Goal: Book appointment/travel/reservation

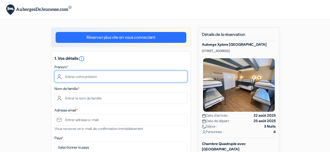
click at [90, 80] on input "text" at bounding box center [120, 77] width 133 height 12
type input "Pacome"
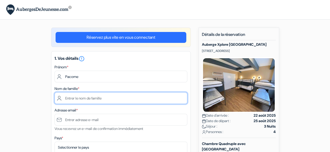
click at [79, 98] on input "text" at bounding box center [120, 98] width 133 height 12
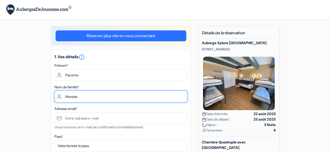
scroll to position [52, 0]
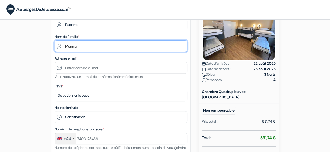
type input "Monnier"
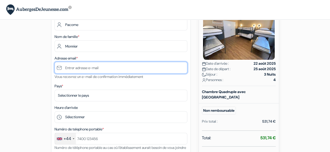
click at [87, 67] on input "text" at bounding box center [120, 68] width 133 height 12
type input "P"
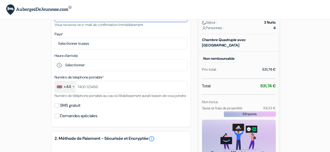
scroll to position [78, 0]
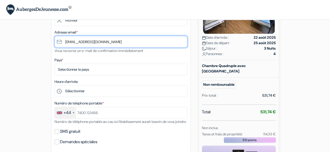
type input "[EMAIL_ADDRESS][DOMAIN_NAME]"
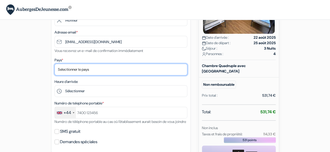
click at [93, 70] on select "Selectionner le pays Abkhazie Afghanistan Afrique du Sud Albanie Algérie Allema…" at bounding box center [120, 70] width 133 height 12
select select "fr"
click at [54, 64] on select "Selectionner le pays Abkhazie Afghanistan Afrique du Sud Albanie Algérie Allema…" at bounding box center [120, 70] width 133 height 12
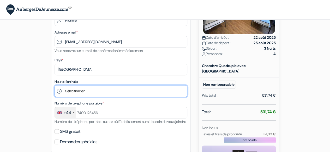
click at [79, 91] on select "Sélectionner 15:00 16:00 17:00 18:00 19:00 20:00 21:00 22:00 23:00 0:00" at bounding box center [120, 91] width 133 height 12
select select "15"
click at [54, 86] on select "Sélectionner 15:00 16:00 17:00 18:00 19:00 20:00 21:00 22:00 23:00 0:00" at bounding box center [120, 91] width 133 height 12
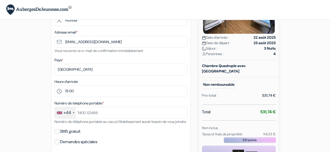
click at [107, 76] on div "1. Vos détails error_outline Prénom * Pacome Nom de famille * Monnier Adresse e…" at bounding box center [120, 63] width 139 height 180
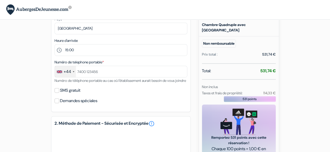
scroll to position [130, 0]
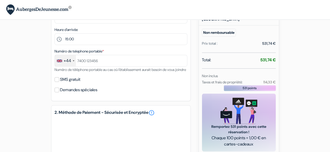
click at [69, 62] on div "+44" at bounding box center [68, 61] width 8 height 6
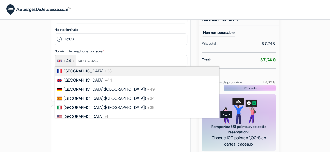
click at [69, 70] on span "France" at bounding box center [83, 71] width 39 height 5
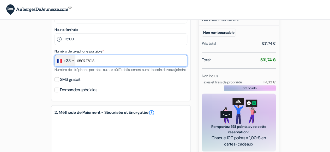
type input "650727018"
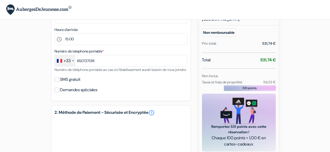
click at [59, 83] on div "SMS gratuit" at bounding box center [120, 79] width 133 height 7
click at [57, 82] on input "SMS gratuit" at bounding box center [56, 79] width 5 height 5
checkbox input "true"
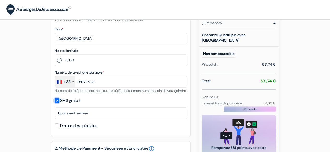
scroll to position [78, 0]
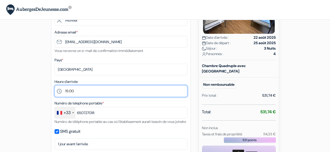
click at [81, 94] on select "Sélectionner 15:00 16:00 17:00 18:00 19:00 20:00 21:00 22:00 23:00 0:00" at bounding box center [120, 91] width 133 height 12
select select "20"
click at [54, 86] on select "Sélectionner 15:00 16:00 17:00 18:00 19:00 20:00 21:00 22:00 23:00 0:00" at bounding box center [120, 91] width 133 height 12
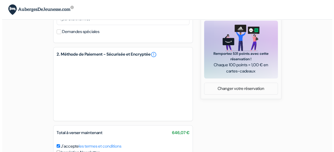
scroll to position [254, 0]
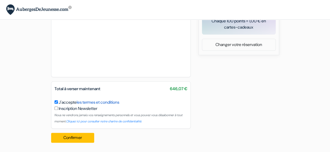
click at [105, 103] on link "les termes et conditions" at bounding box center [98, 102] width 42 height 5
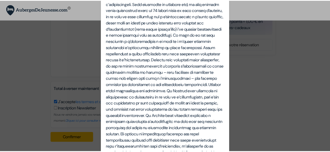
scroll to position [723, 0]
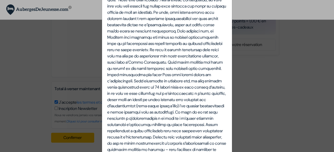
click at [272, 86] on div "Termes et Conditions Termes et conditions pour les services fournis sur notre s…" at bounding box center [167, 76] width 334 height 152
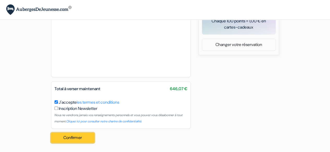
click at [74, 138] on button "Confirmer Loading..." at bounding box center [72, 138] width 43 height 10
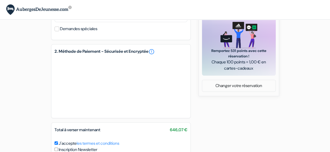
scroll to position [254, 0]
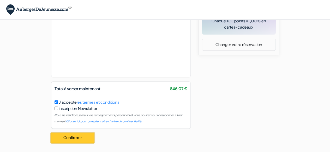
click at [72, 135] on button "Confirmer Loading..." at bounding box center [72, 138] width 43 height 10
click at [75, 136] on button "Confirmer Loading..." at bounding box center [72, 138] width 43 height 10
click at [80, 136] on button "Confirmer Loading..." at bounding box center [72, 138] width 43 height 10
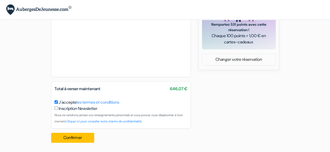
scroll to position [239, 0]
click at [57, 9] on img at bounding box center [38, 9] width 65 height 11
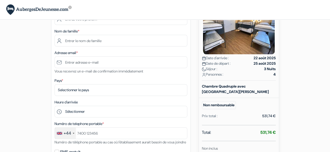
scroll to position [30, 0]
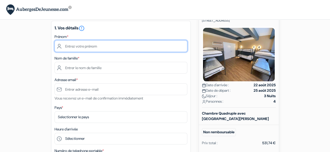
click at [85, 49] on input "text" at bounding box center [120, 46] width 133 height 12
type input "Pacome"
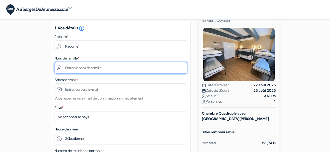
click at [89, 67] on input "text" at bounding box center [120, 68] width 133 height 12
type input "Monnier"
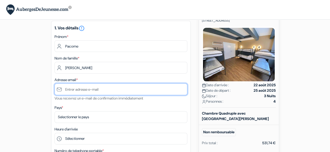
click at [88, 88] on input "text" at bounding box center [120, 90] width 133 height 12
type input "[EMAIL_ADDRESS][DOMAIN_NAME]"
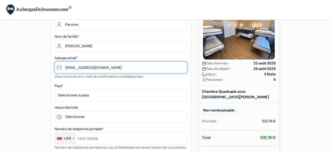
scroll to position [83, 0]
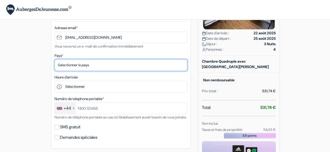
click at [91, 65] on select "Selectionner le pays Abkhazie Afghanistan Afrique du Sud Albanie Algérie Allema…" at bounding box center [120, 65] width 133 height 12
click at [88, 63] on select "Selectionner le pays Abkhazie Afghanistan Afrique du Sud Albanie Algérie Allema…" at bounding box center [120, 65] width 133 height 12
select select "fr"
click at [54, 60] on select "Selectionner le pays Abkhazie Afghanistan Afrique du Sud Albanie Algérie Allema…" at bounding box center [120, 65] width 133 height 12
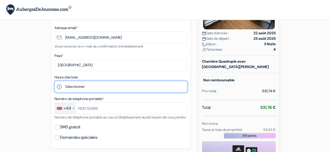
click at [90, 85] on select "Sélectionner 15:00 16:00 17:00 18:00 19:00 20:00 21:00 22:00 23:00 0:00" at bounding box center [120, 87] width 133 height 12
select select "20"
click at [54, 82] on select "Sélectionner 15:00 16:00 17:00 18:00 19:00 20:00 21:00 22:00 23:00 0:00" at bounding box center [120, 87] width 133 height 12
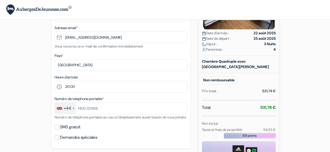
click at [74, 106] on div "+44" at bounding box center [65, 108] width 21 height 11
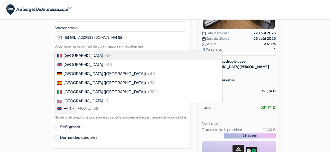
click at [104, 58] on span "+33" at bounding box center [107, 55] width 7 height 5
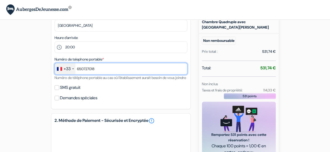
scroll to position [135, 0]
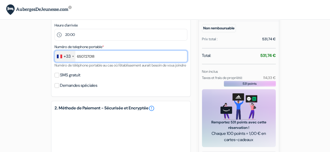
type input "650727018"
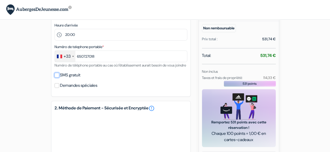
click at [57, 78] on input "SMS gratuit" at bounding box center [56, 75] width 5 height 5
checkbox input "true"
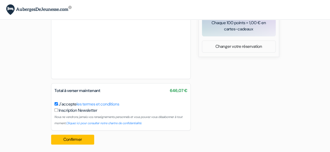
scroll to position [254, 0]
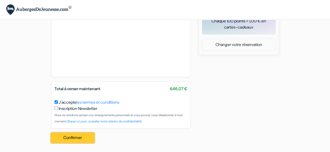
click at [77, 137] on button "Confirmer Loading..." at bounding box center [72, 138] width 43 height 10
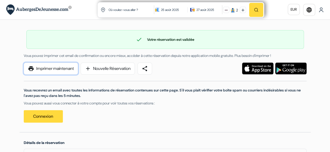
click at [66, 67] on link "print Imprimer maintenant" at bounding box center [51, 69] width 54 height 12
